Goal: Check status: Check status

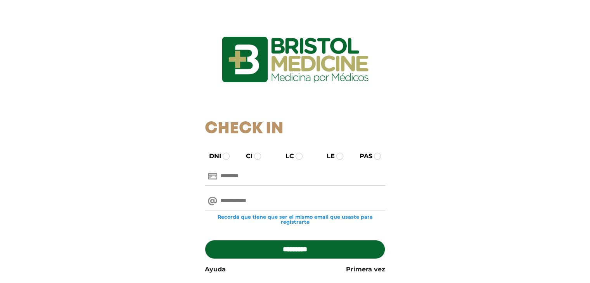
click at [228, 176] on input "text" at bounding box center [295, 176] width 180 height 19
type input "********"
click at [258, 199] on input "email" at bounding box center [295, 201] width 180 height 19
type input "**********"
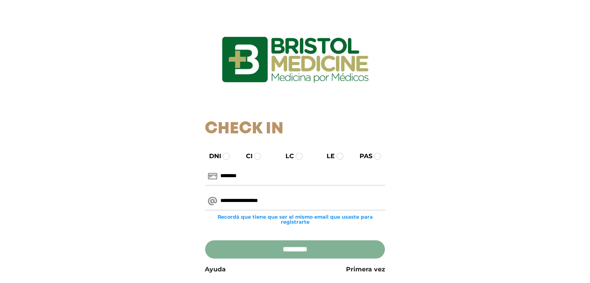
click at [287, 248] on input "*********" at bounding box center [295, 249] width 180 height 19
type input "**********"
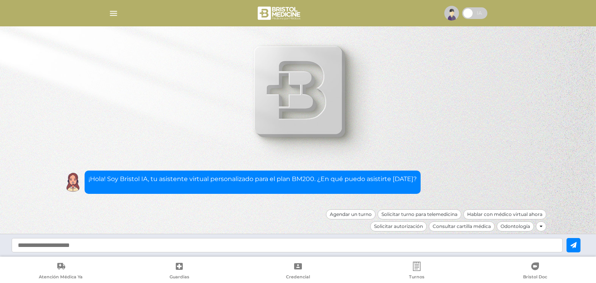
click at [112, 12] on img "button" at bounding box center [114, 14] width 10 height 10
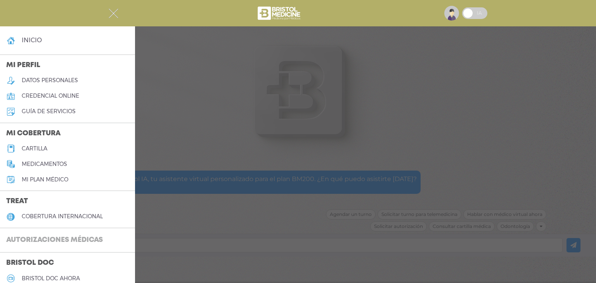
click at [56, 238] on h3 "Autorizaciones médicas" at bounding box center [54, 240] width 109 height 15
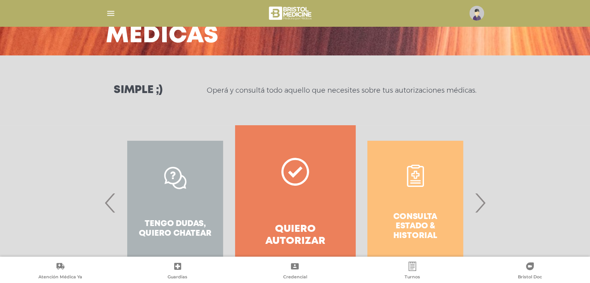
scroll to position [64, 0]
click at [412, 219] on div "Consulta estado & historial" at bounding box center [415, 202] width 120 height 155
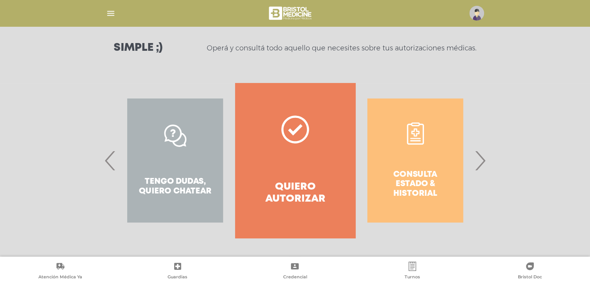
click at [413, 137] on div "Consulta estado & historial" at bounding box center [415, 160] width 120 height 155
click at [416, 176] on div "Consulta estado & historial" at bounding box center [415, 160] width 120 height 155
click at [421, 188] on div "Consulta estado & historial" at bounding box center [415, 160] width 120 height 155
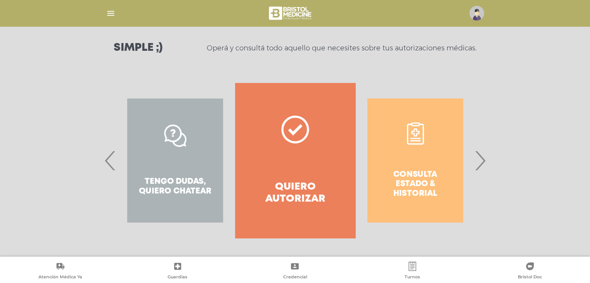
click at [421, 188] on div "Consulta estado & historial" at bounding box center [415, 160] width 120 height 155
click at [482, 157] on span "›" at bounding box center [479, 161] width 15 height 42
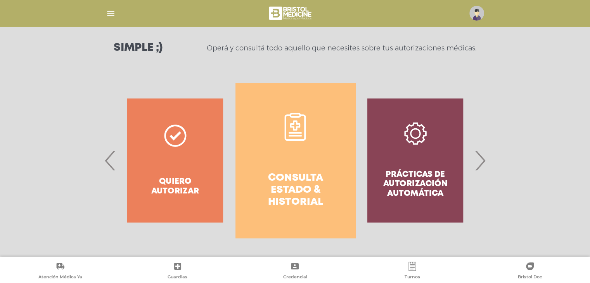
click at [482, 157] on span "›" at bounding box center [479, 161] width 15 height 42
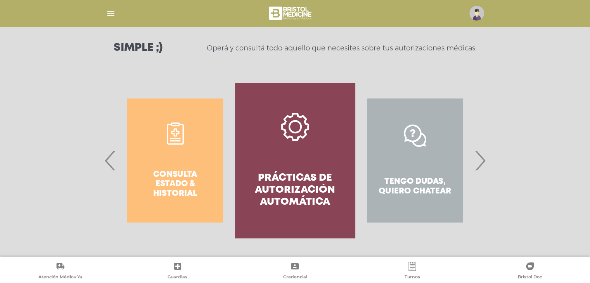
click at [482, 157] on span "›" at bounding box center [479, 161] width 15 height 42
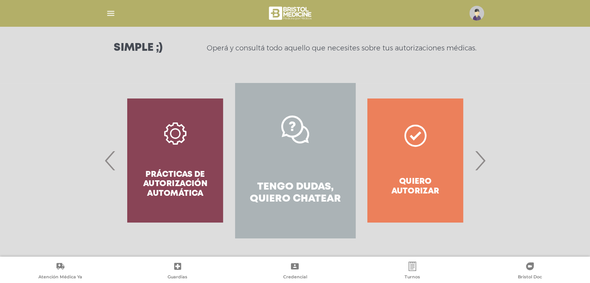
click at [482, 157] on span "›" at bounding box center [479, 161] width 15 height 42
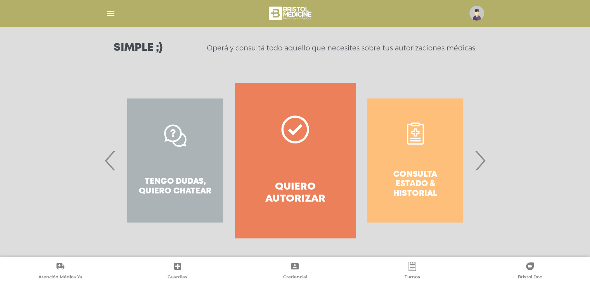
click at [418, 194] on div "Consulta estado & historial" at bounding box center [415, 160] width 120 height 155
click at [422, 178] on div "Consulta estado & historial" at bounding box center [415, 160] width 120 height 155
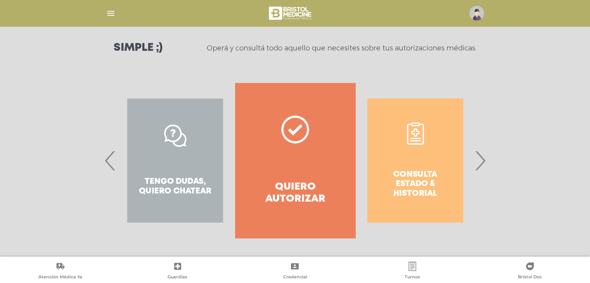
click at [422, 178] on div "Consulta estado & historial" at bounding box center [415, 160] width 120 height 155
